Goal: Task Accomplishment & Management: Complete application form

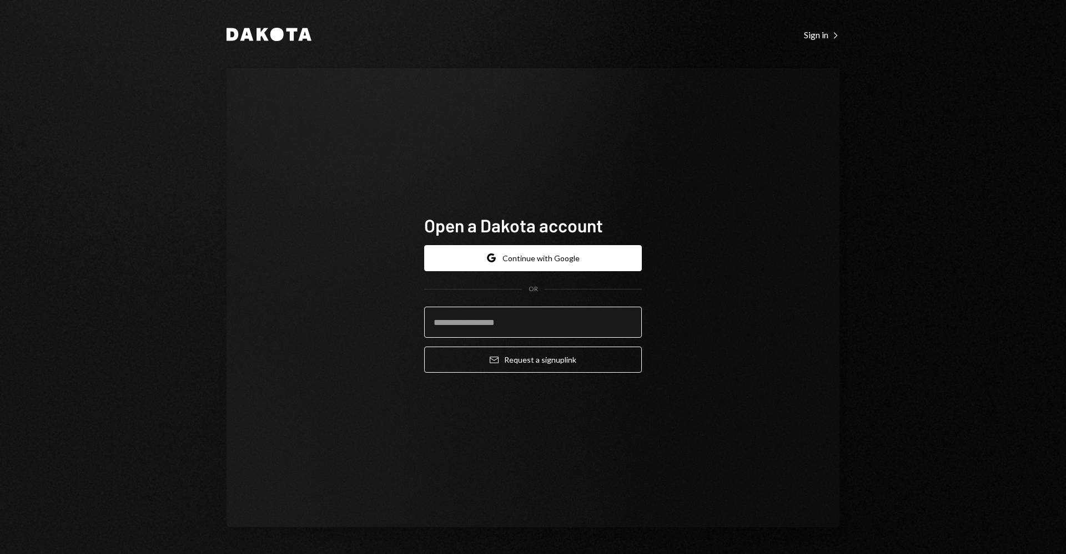
click at [491, 324] on input "email" at bounding box center [533, 322] width 218 height 31
type input "**********"
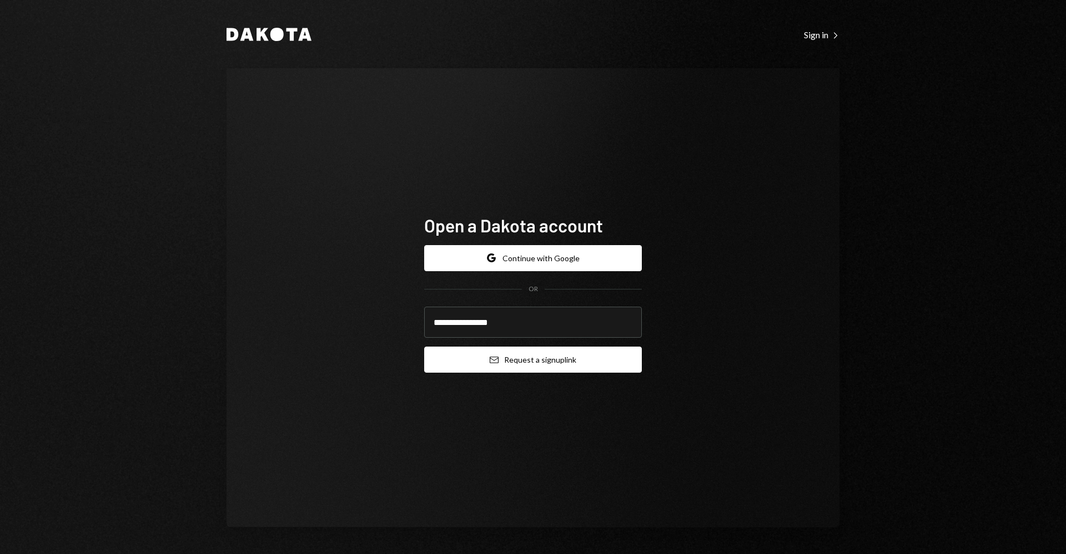
click at [479, 364] on button "Email Request a sign up link" at bounding box center [533, 360] width 218 height 26
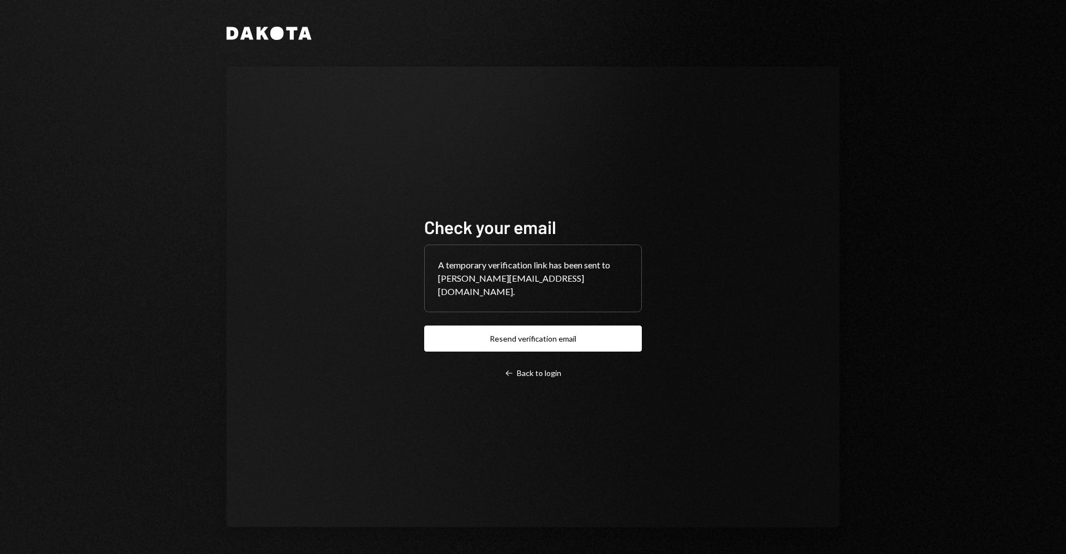
drag, startPoint x: 366, startPoint y: 163, endPoint x: 352, endPoint y: 136, distance: 30.8
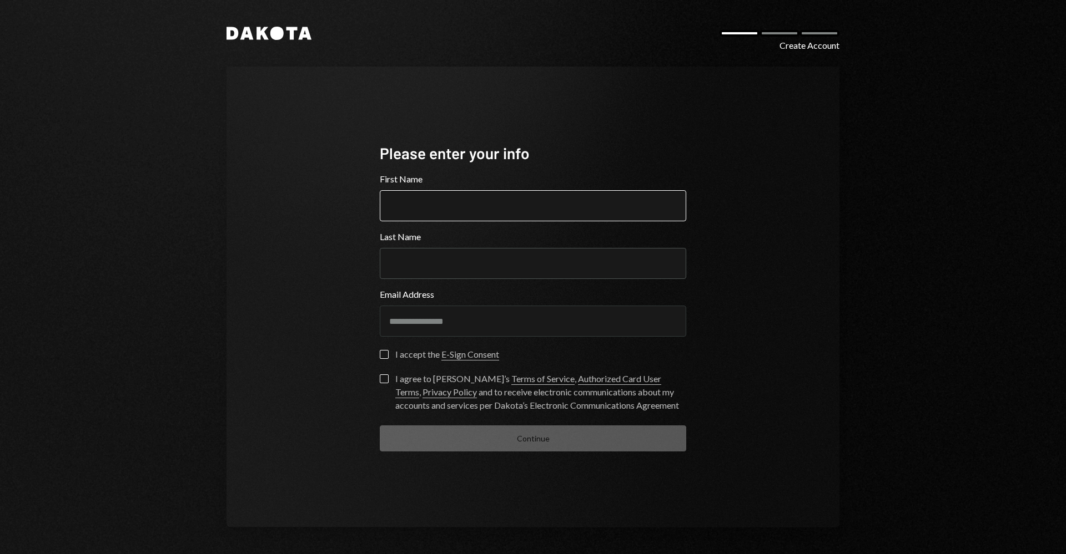
click at [553, 205] on input "First Name" at bounding box center [533, 205] width 306 height 31
type input "****"
click at [451, 265] on input "Last Name" at bounding box center [533, 263] width 306 height 31
type input "**********"
click at [382, 355] on button "I accept the E-Sign Consent" at bounding box center [384, 354] width 9 height 9
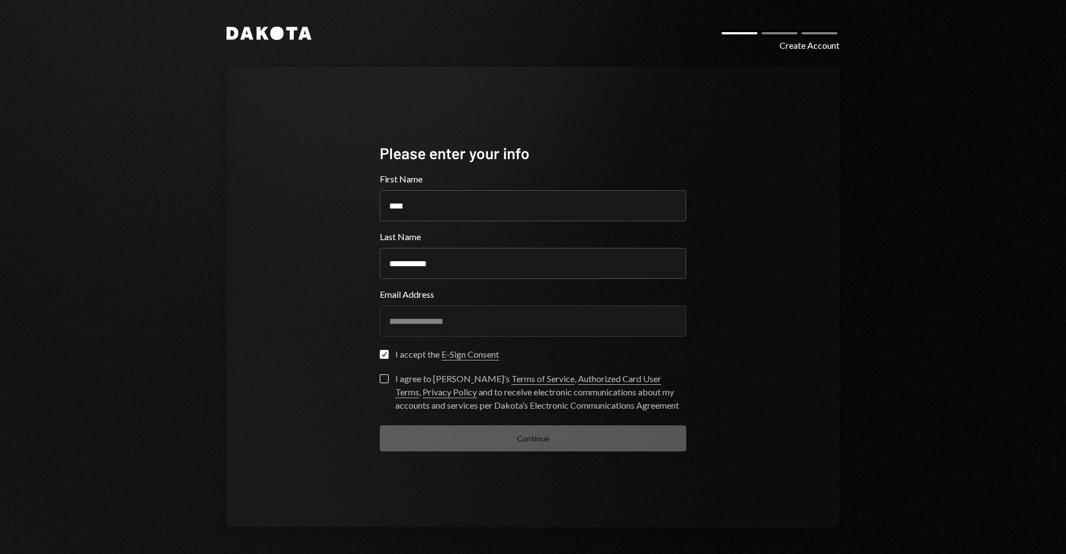
click at [381, 377] on button "I agree to Dakota’s Terms of Service , Authorized Card User Terms , Privacy Pol…" at bounding box center [384, 379] width 9 height 9
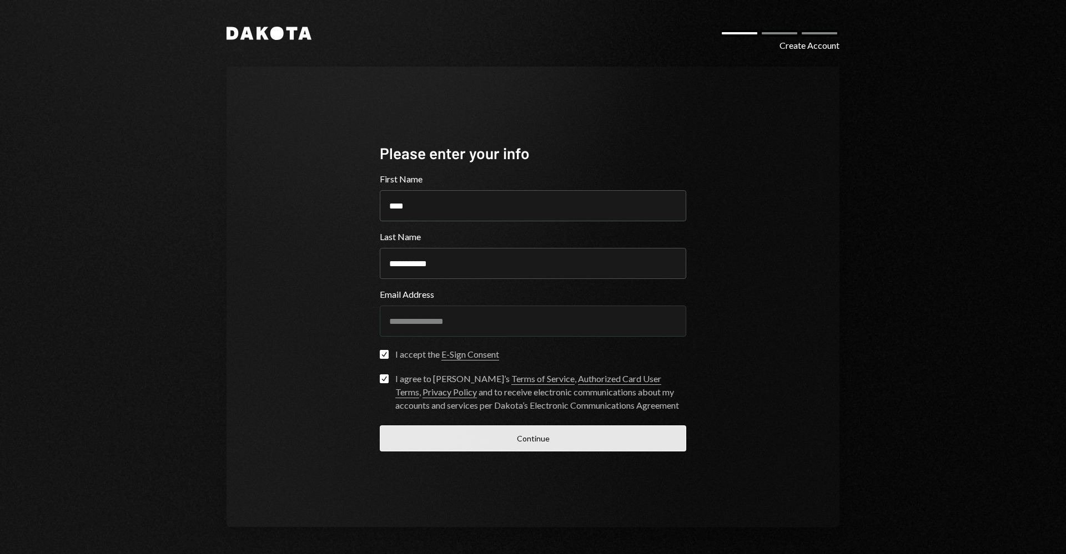
click at [552, 448] on button "Continue" at bounding box center [533, 439] width 306 height 26
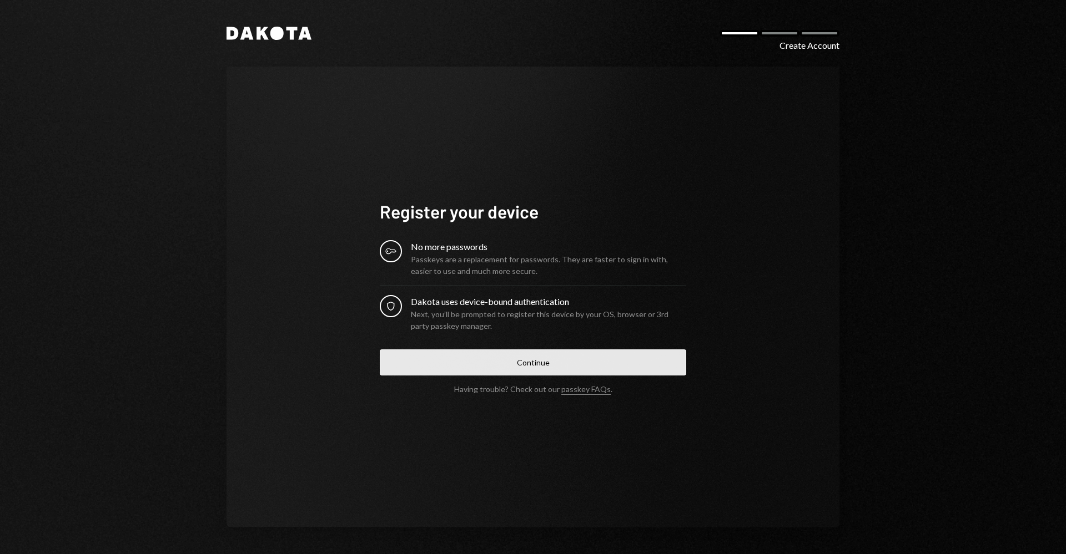
click at [499, 358] on button "Continue" at bounding box center [533, 363] width 306 height 26
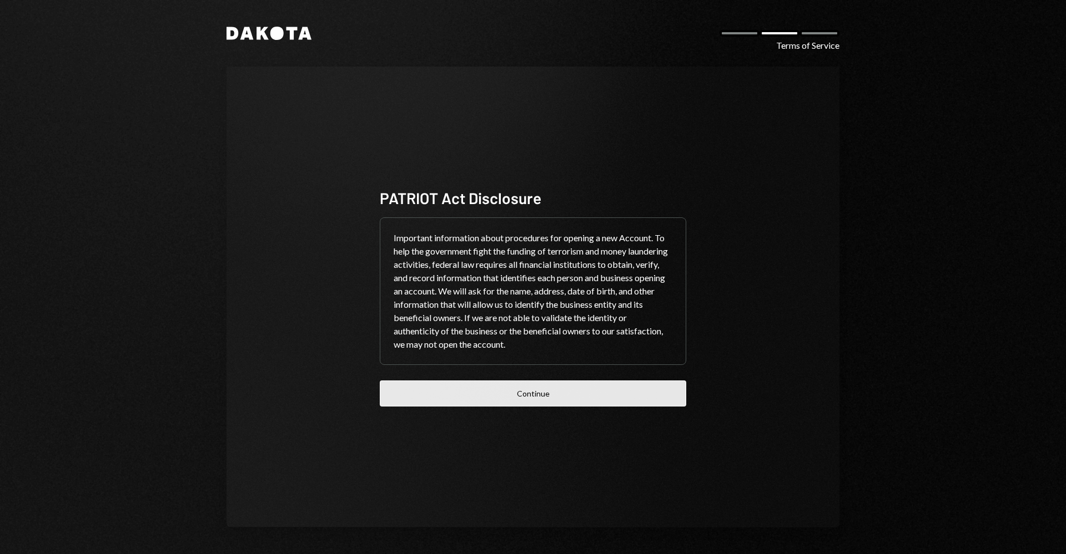
click at [576, 390] on button "Continue" at bounding box center [533, 394] width 306 height 26
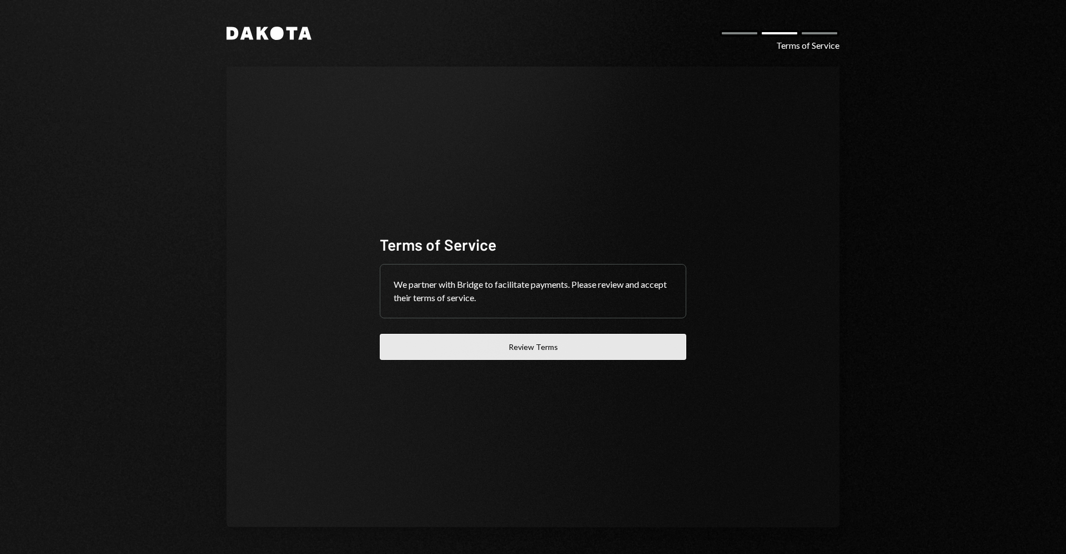
click at [553, 351] on button "Review Terms" at bounding box center [533, 347] width 306 height 26
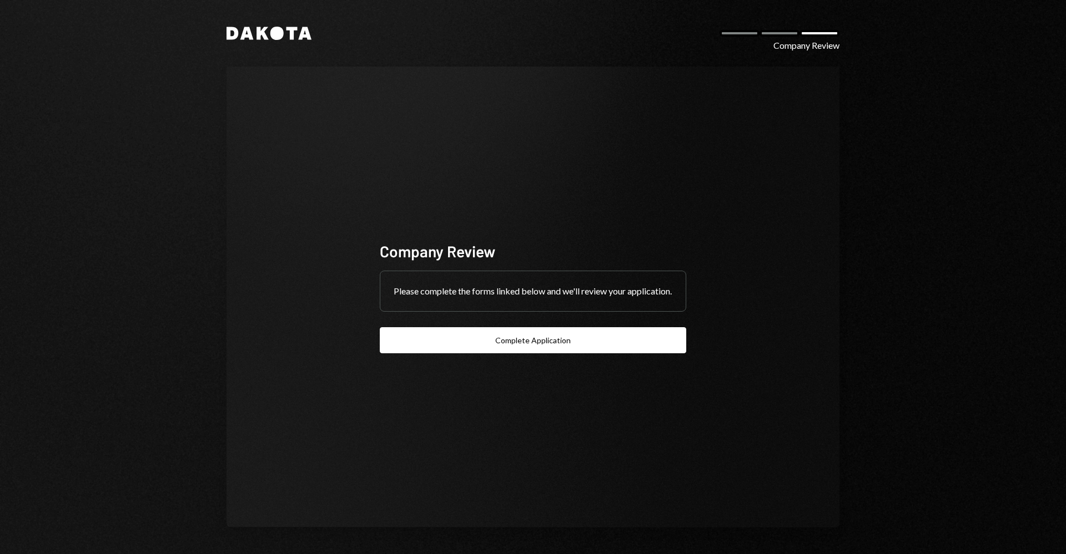
drag, startPoint x: 107, startPoint y: 51, endPoint x: 274, endPoint y: 38, distance: 168.1
drag, startPoint x: 245, startPoint y: 23, endPoint x: 285, endPoint y: 23, distance: 40.0
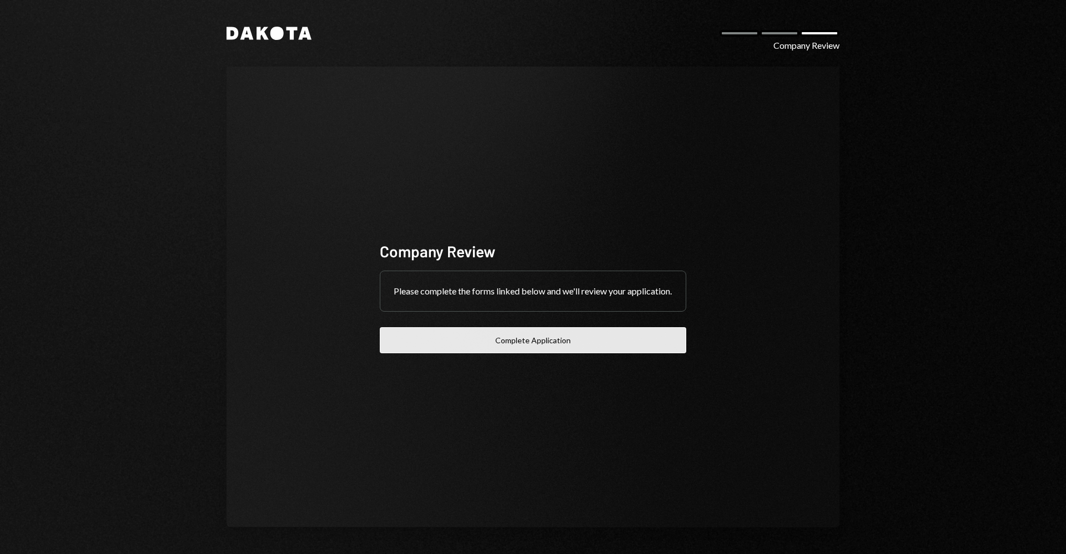
click at [427, 339] on button "Complete Application" at bounding box center [533, 340] width 306 height 26
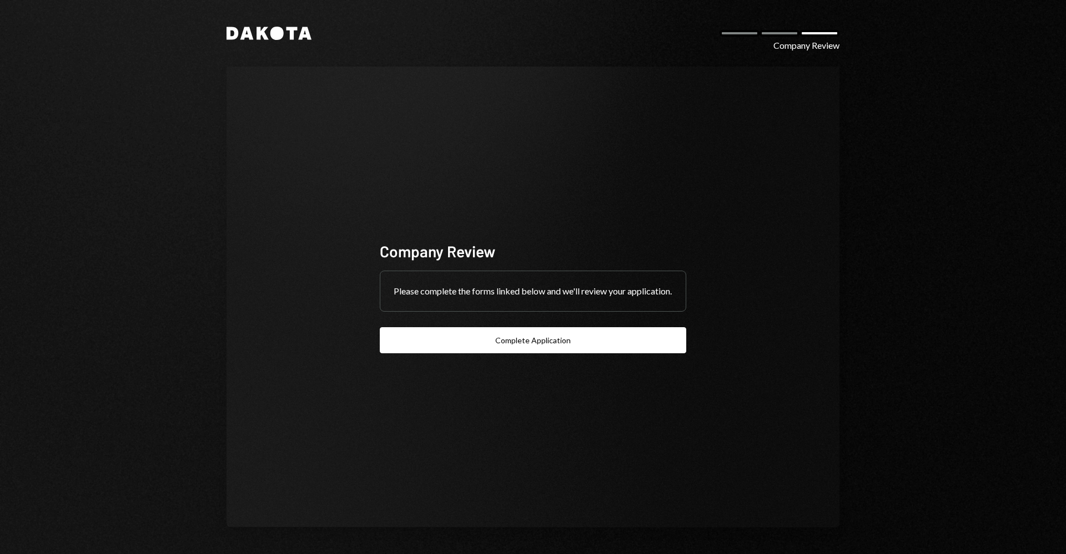
click at [267, 28] on icon at bounding box center [262, 33] width 12 height 13
click at [260, 26] on div "Dakota Company Review Company Review Please complete the forms linked below and…" at bounding box center [533, 277] width 666 height 554
drag, startPoint x: 241, startPoint y: 25, endPoint x: 288, endPoint y: -29, distance: 71.3
